Goal: Information Seeking & Learning: Learn about a topic

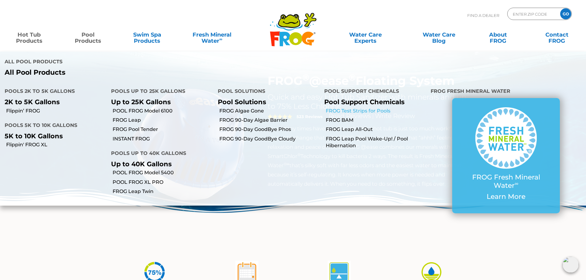
click at [363, 108] on link "FROG Test Strips for Pools" at bounding box center [376, 111] width 100 height 7
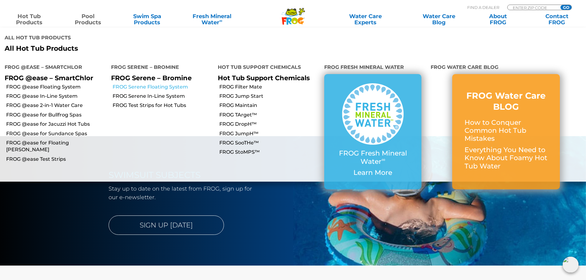
scroll to position [1046, 0]
click at [140, 84] on link "FROG Serene Floating System" at bounding box center [163, 87] width 100 height 7
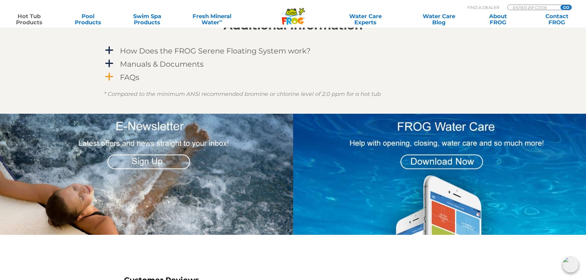
scroll to position [600, 0]
drag, startPoint x: 136, startPoint y: 76, endPoint x: 137, endPoint y: 79, distance: 3.3
click at [136, 76] on h4 "FAQs" at bounding box center [129, 78] width 19 height 8
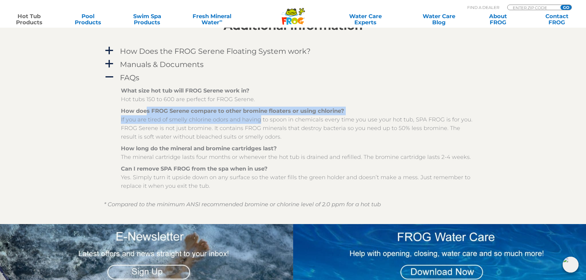
drag, startPoint x: 145, startPoint y: 115, endPoint x: 262, endPoint y: 122, distance: 116.5
click at [254, 122] on p "How does FROG Serene compare to other bromine floaters or using chlorine? If yo…" at bounding box center [298, 124] width 354 height 34
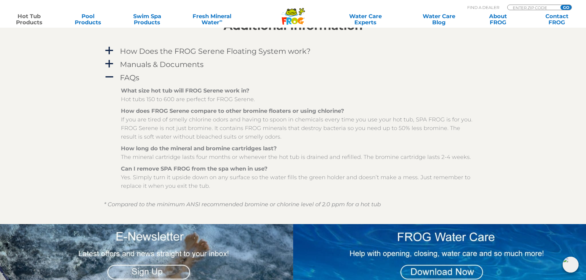
drag, startPoint x: 284, startPoint y: 122, endPoint x: 308, endPoint y: 120, distance: 24.7
click at [289, 122] on p "How does FROG Serene compare to other bromine floaters or using chlorine? If yo…" at bounding box center [298, 124] width 354 height 34
drag, startPoint x: 343, startPoint y: 120, endPoint x: 363, endPoint y: 121, distance: 20.3
click at [362, 121] on p "How does FROG Serene compare to other bromine floaters or using chlorine? If yo…" at bounding box center [298, 124] width 354 height 34
click at [380, 121] on p "How does FROG Serene compare to other bromine floaters or using chlorine? If yo…" at bounding box center [298, 124] width 354 height 34
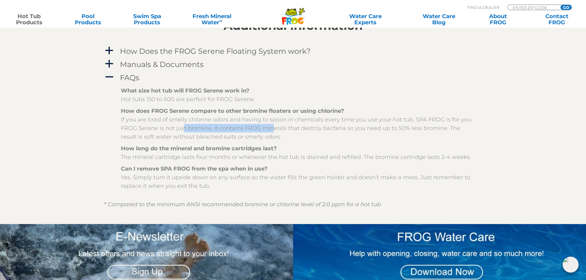
drag, startPoint x: 180, startPoint y: 129, endPoint x: 286, endPoint y: 127, distance: 105.3
click at [282, 127] on p "How does FROG Serene compare to other bromine floaters or using chlorine? If yo…" at bounding box center [298, 124] width 354 height 34
click at [301, 127] on p "How does FROG Serene compare to other bromine floaters or using chlorine? If yo…" at bounding box center [298, 124] width 354 height 34
drag, startPoint x: 382, startPoint y: 128, endPoint x: 420, endPoint y: 130, distance: 38.2
click at [407, 129] on p "How does FROG Serene compare to other bromine floaters or using chlorine? If yo…" at bounding box center [298, 124] width 354 height 34
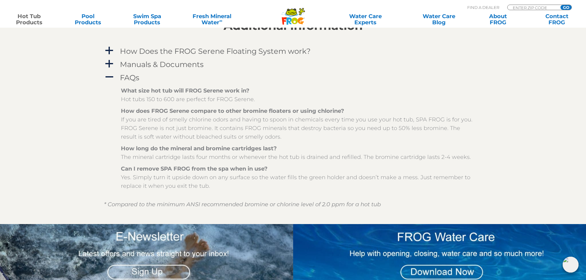
click at [425, 130] on p "How does FROG Serene compare to other bromine floaters or using chlorine? If yo…" at bounding box center [298, 124] width 354 height 34
click at [114, 75] on link "A FAQs" at bounding box center [293, 77] width 379 height 11
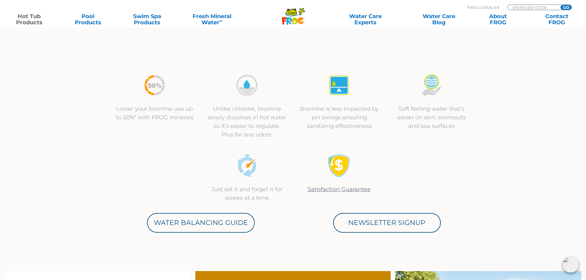
scroll to position [188, 0]
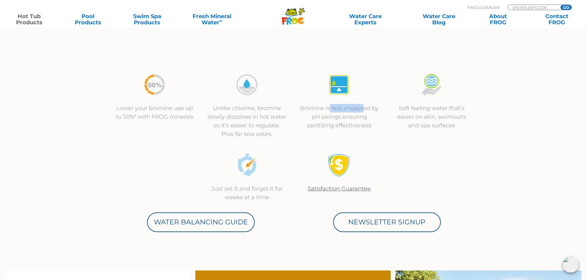
drag, startPoint x: 359, startPoint y: 109, endPoint x: 364, endPoint y: 109, distance: 4.3
click at [362, 109] on p "Bromine is less impacted by pH swings ensuring sanitizing effectiveness" at bounding box center [339, 117] width 80 height 26
click at [366, 110] on p "Bromine is less impacted by pH swings ensuring sanitizing effectiveness" at bounding box center [339, 117] width 80 height 26
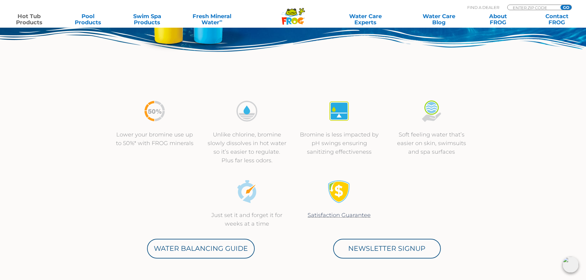
scroll to position [161, 0]
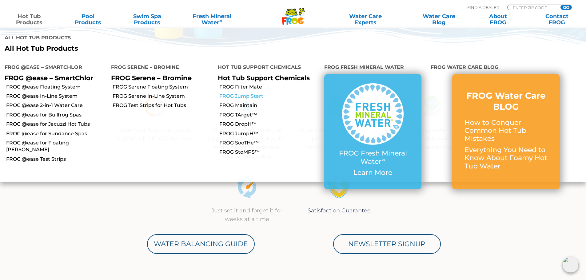
click at [242, 93] on link "FROG Jump Start" at bounding box center [269, 96] width 100 height 7
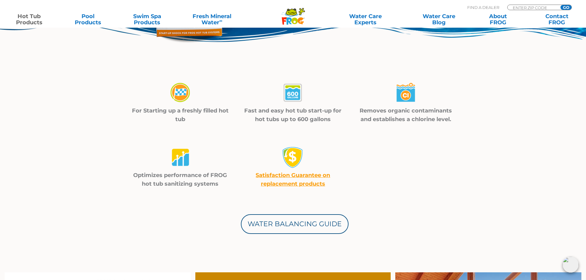
scroll to position [171, 0]
